Goal: Transaction & Acquisition: Purchase product/service

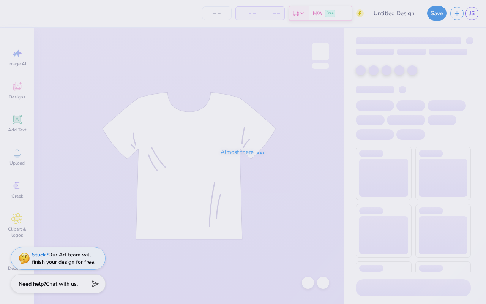
type input "Camp hat"
type input "24"
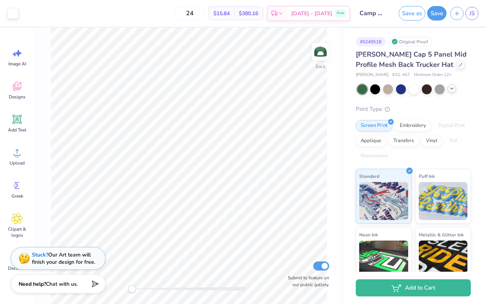
click at [452, 90] on icon at bounding box center [452, 88] width 6 height 6
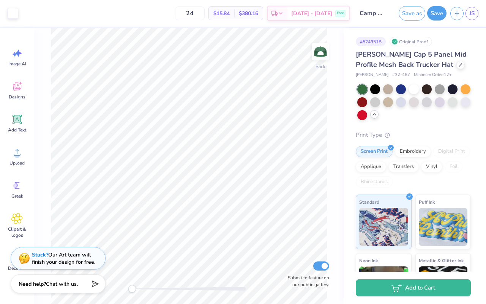
click at [374, 118] on div at bounding box center [374, 114] width 8 height 8
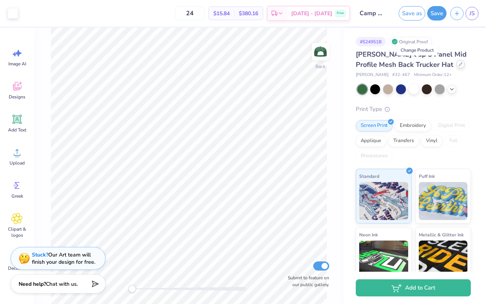
click at [456, 67] on div at bounding box center [460, 64] width 8 height 8
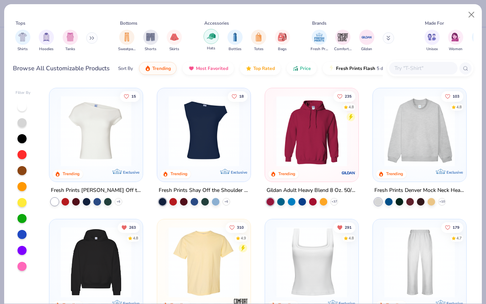
click at [210, 38] on img "filter for Hats" at bounding box center [211, 36] width 9 height 9
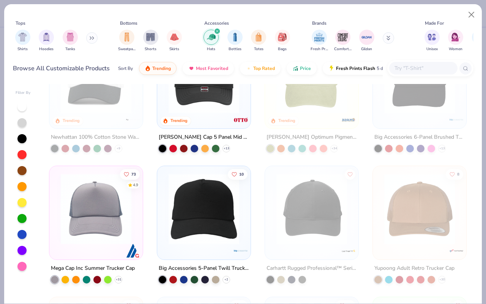
scroll to position [66, 0]
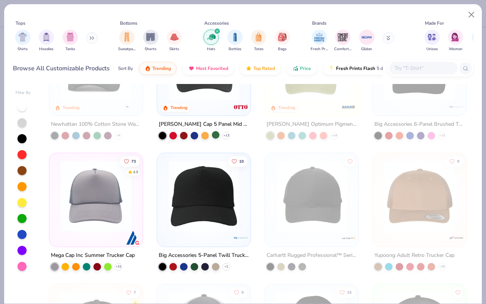
click at [217, 134] on div at bounding box center [216, 135] width 8 height 8
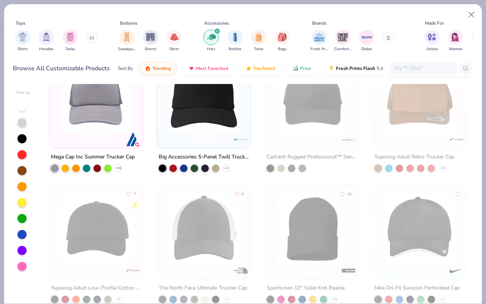
scroll to position [161, 0]
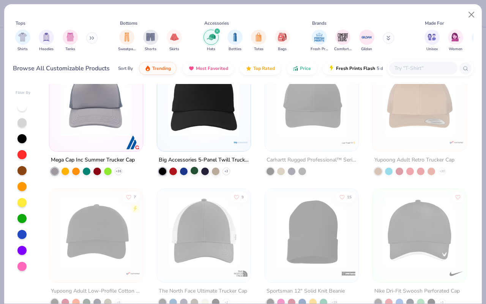
click at [197, 171] on div at bounding box center [195, 170] width 8 height 8
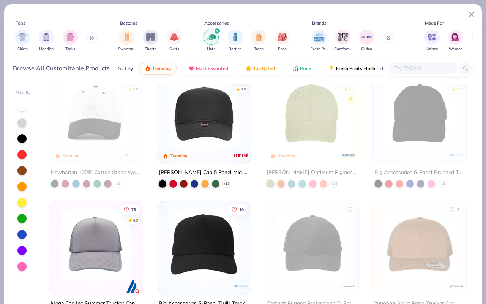
scroll to position [0, 0]
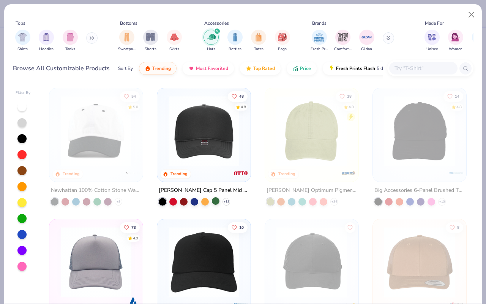
click at [216, 199] on div at bounding box center [216, 201] width 8 height 8
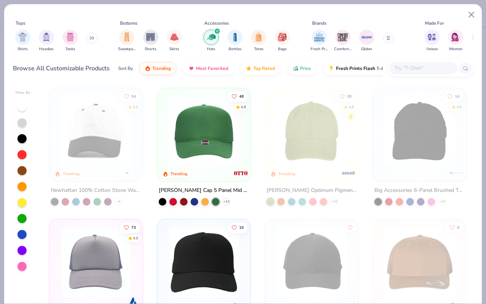
scroll to position [83, 0]
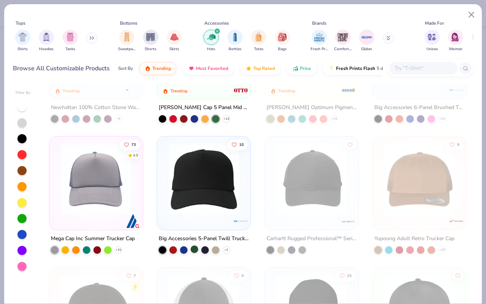
click at [193, 249] on div at bounding box center [195, 249] width 8 height 8
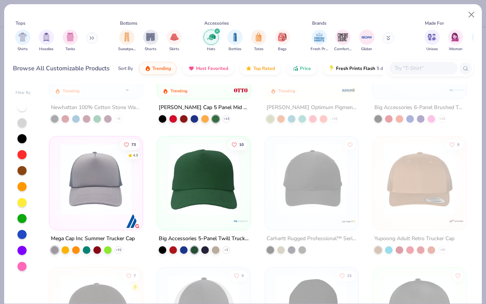
click at [224, 211] on img at bounding box center [204, 179] width 78 height 71
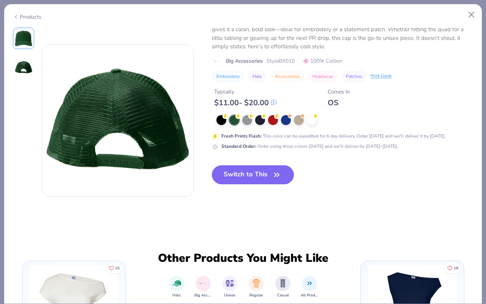
scroll to position [154, 0]
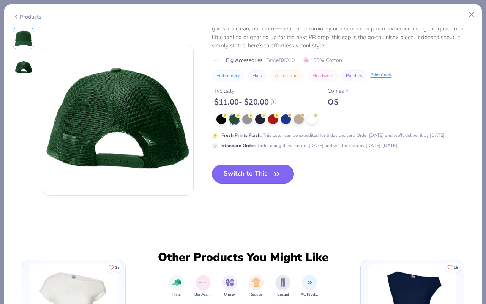
click at [263, 170] on button "Switch to This" at bounding box center [253, 173] width 82 height 19
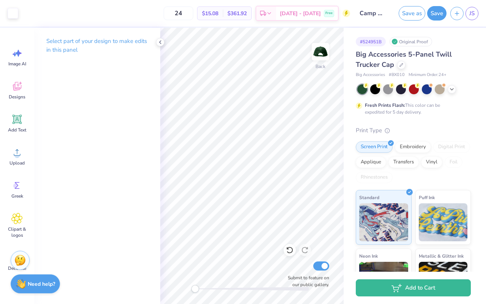
click at [152, 55] on div "Select part of your design to make edits in this panel" at bounding box center [97, 48] width 126 height 41
click at [157, 43] on icon at bounding box center [160, 42] width 6 height 6
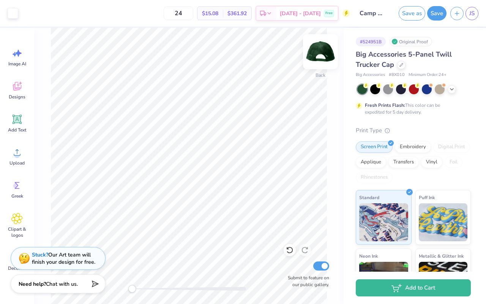
click at [319, 48] on img at bounding box center [320, 51] width 30 height 30
click at [319, 48] on img at bounding box center [320, 51] width 15 height 15
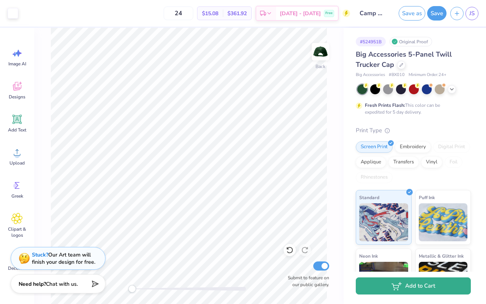
click at [403, 287] on button "Add to Cart" at bounding box center [413, 285] width 115 height 17
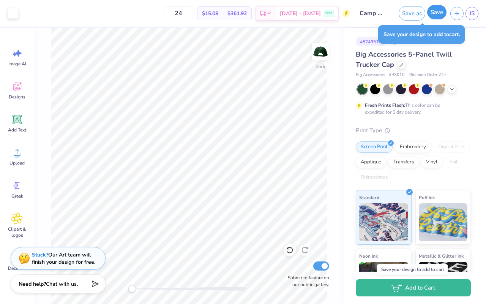
click at [432, 16] on button "Save" at bounding box center [436, 12] width 19 height 14
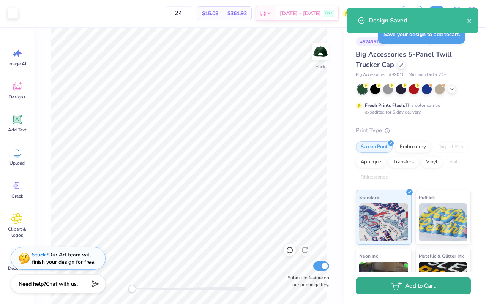
click at [410, 284] on button "Add to Cart" at bounding box center [413, 285] width 115 height 17
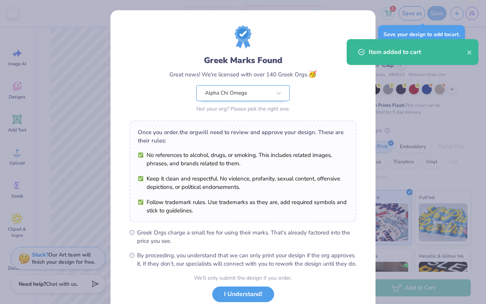
scroll to position [52, 0]
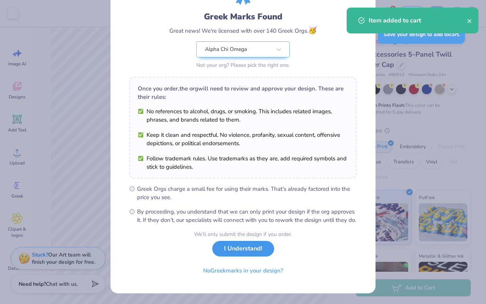
click at [247, 244] on button "I Understand!" at bounding box center [243, 249] width 62 height 16
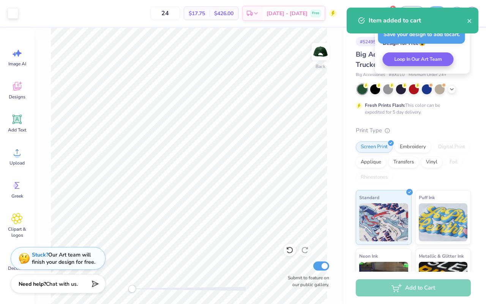
click at [465, 22] on div "Item added to cart" at bounding box center [418, 20] width 98 height 9
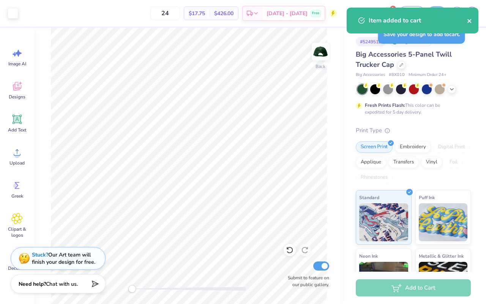
click at [470, 22] on icon "close" at bounding box center [469, 21] width 4 height 4
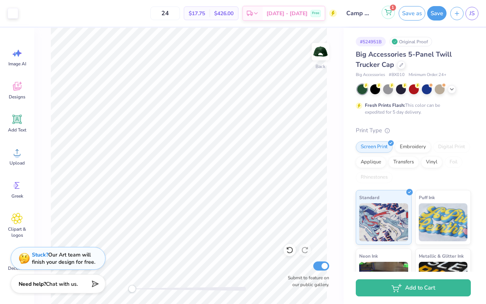
click at [387, 11] on icon at bounding box center [388, 12] width 7 height 6
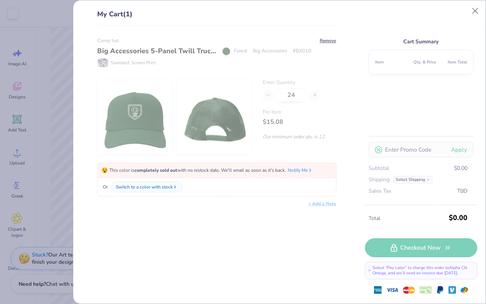
click at [299, 92] on input "24" at bounding box center [291, 95] width 30 height 14
click at [473, 16] on button "Close" at bounding box center [475, 11] width 14 height 14
